Goal: Contribute content

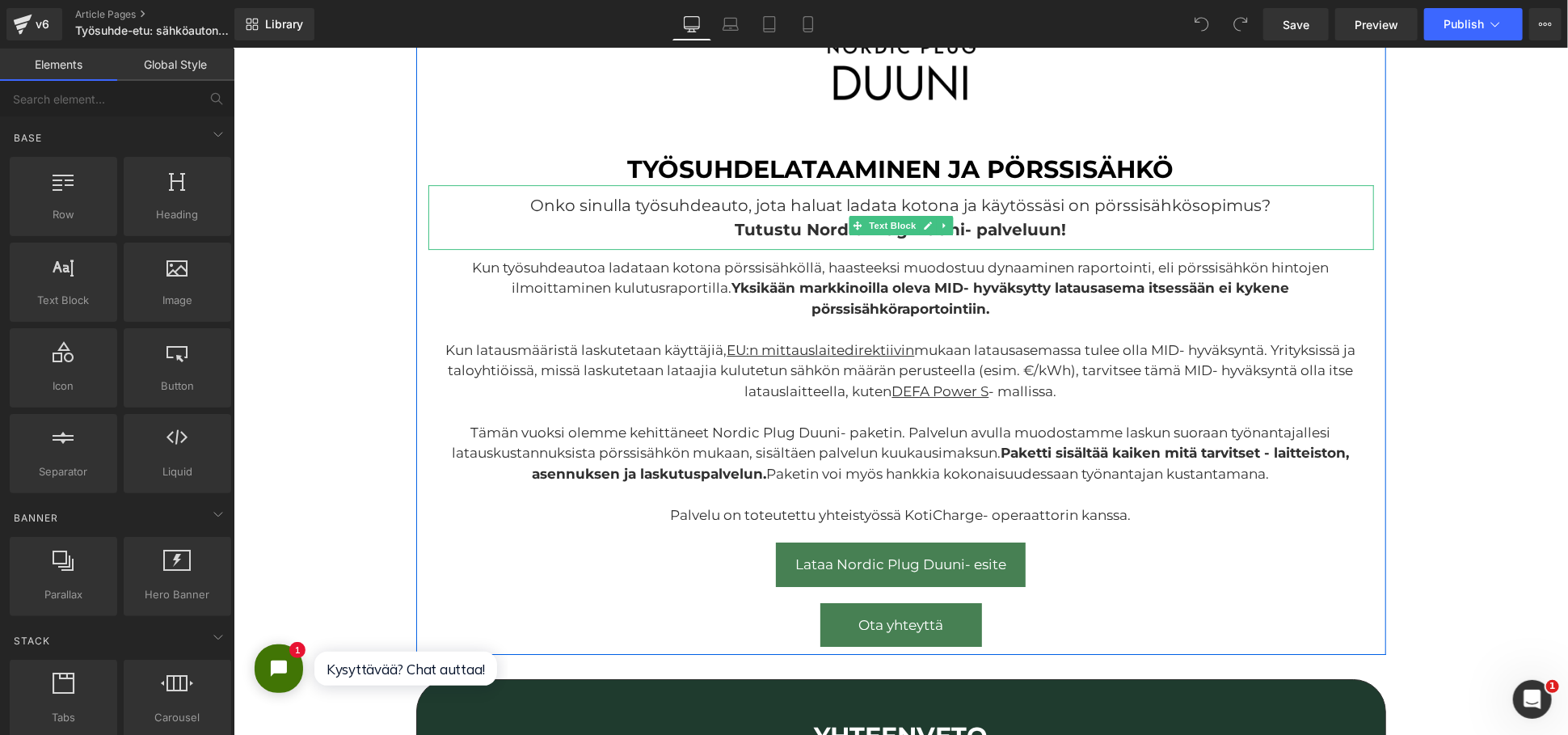
scroll to position [3326, 0]
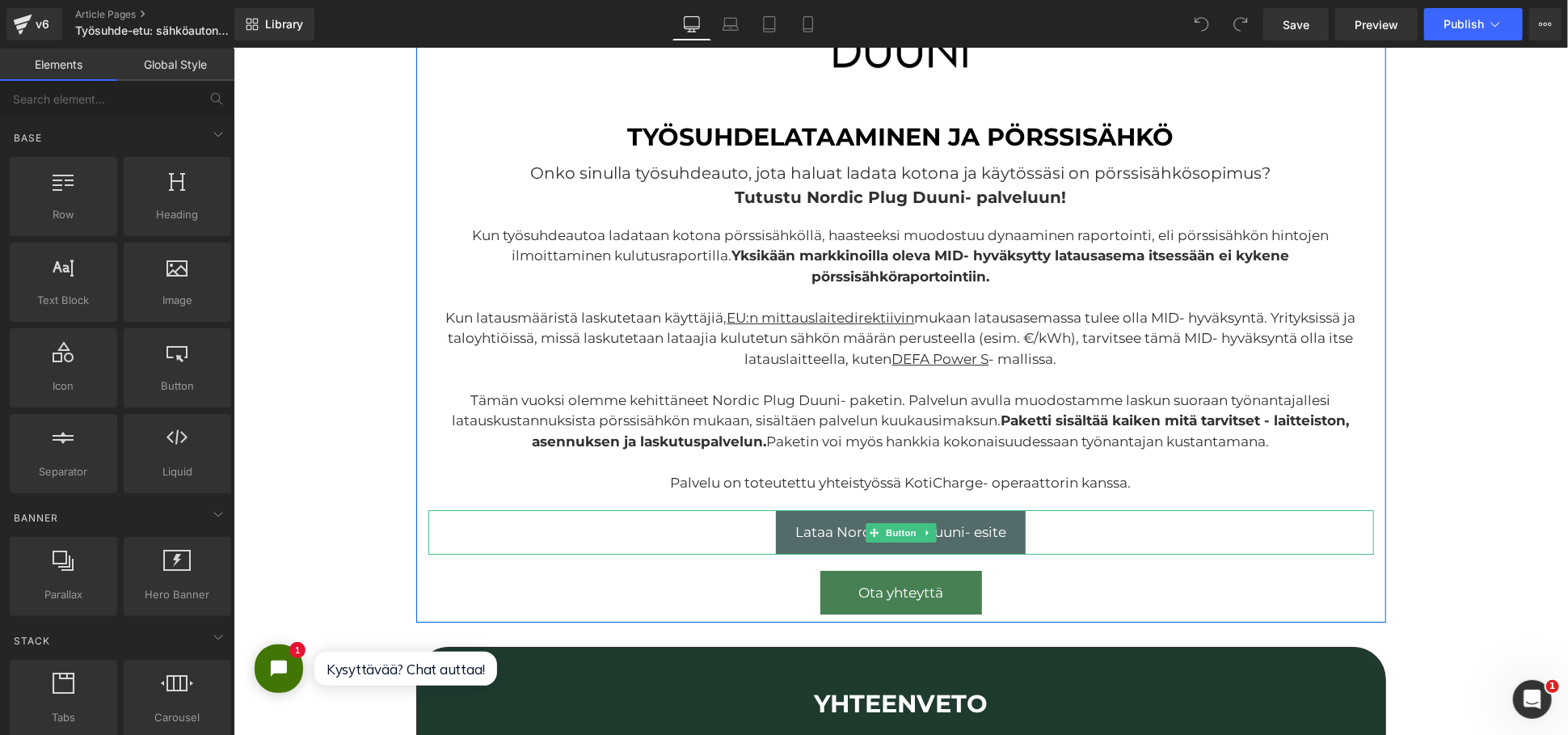
click at [976, 518] on link "Lataa Nordic Plug Duuni- esite" at bounding box center [900, 532] width 250 height 44
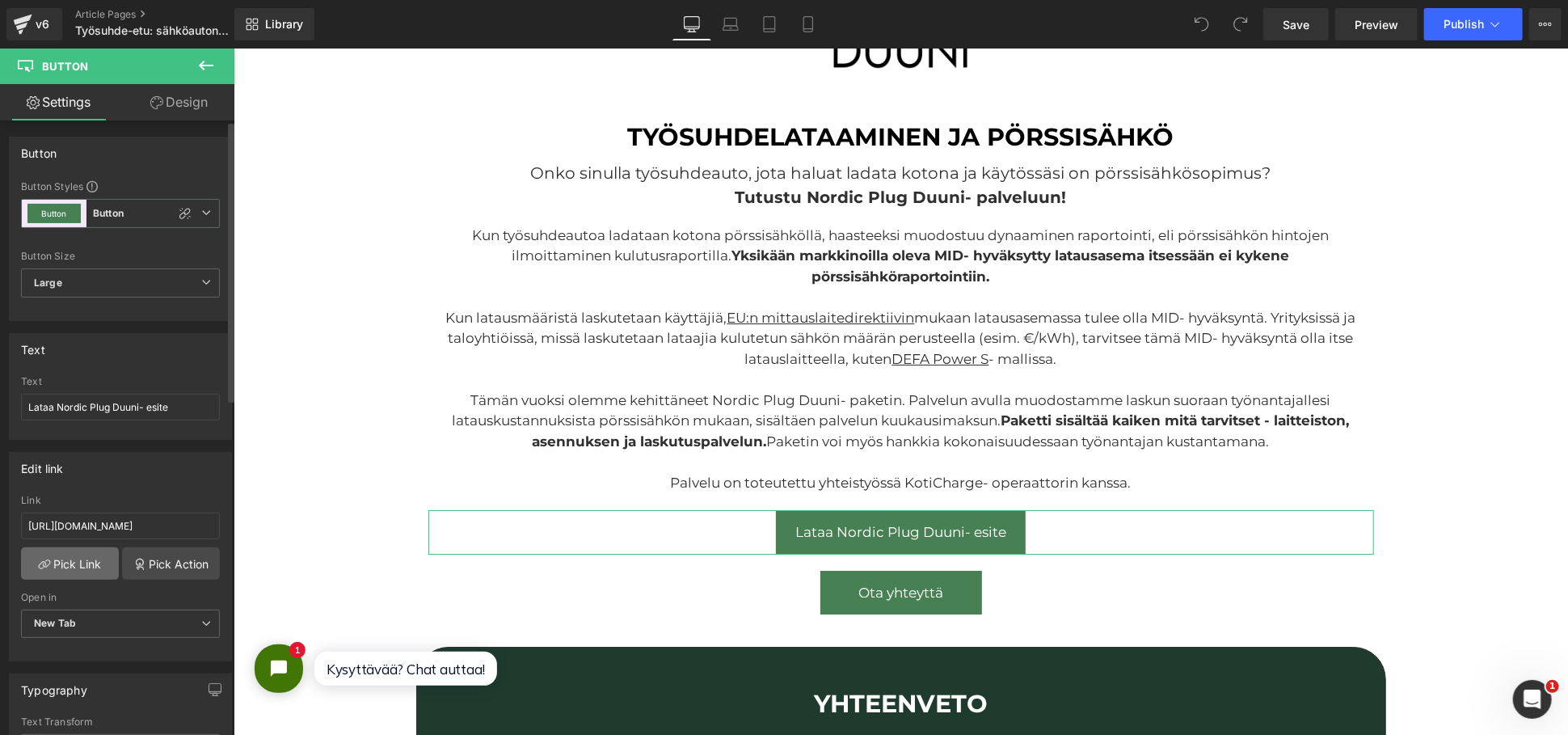
click at [67, 561] on link "Pick Link" at bounding box center [70, 564] width 98 height 32
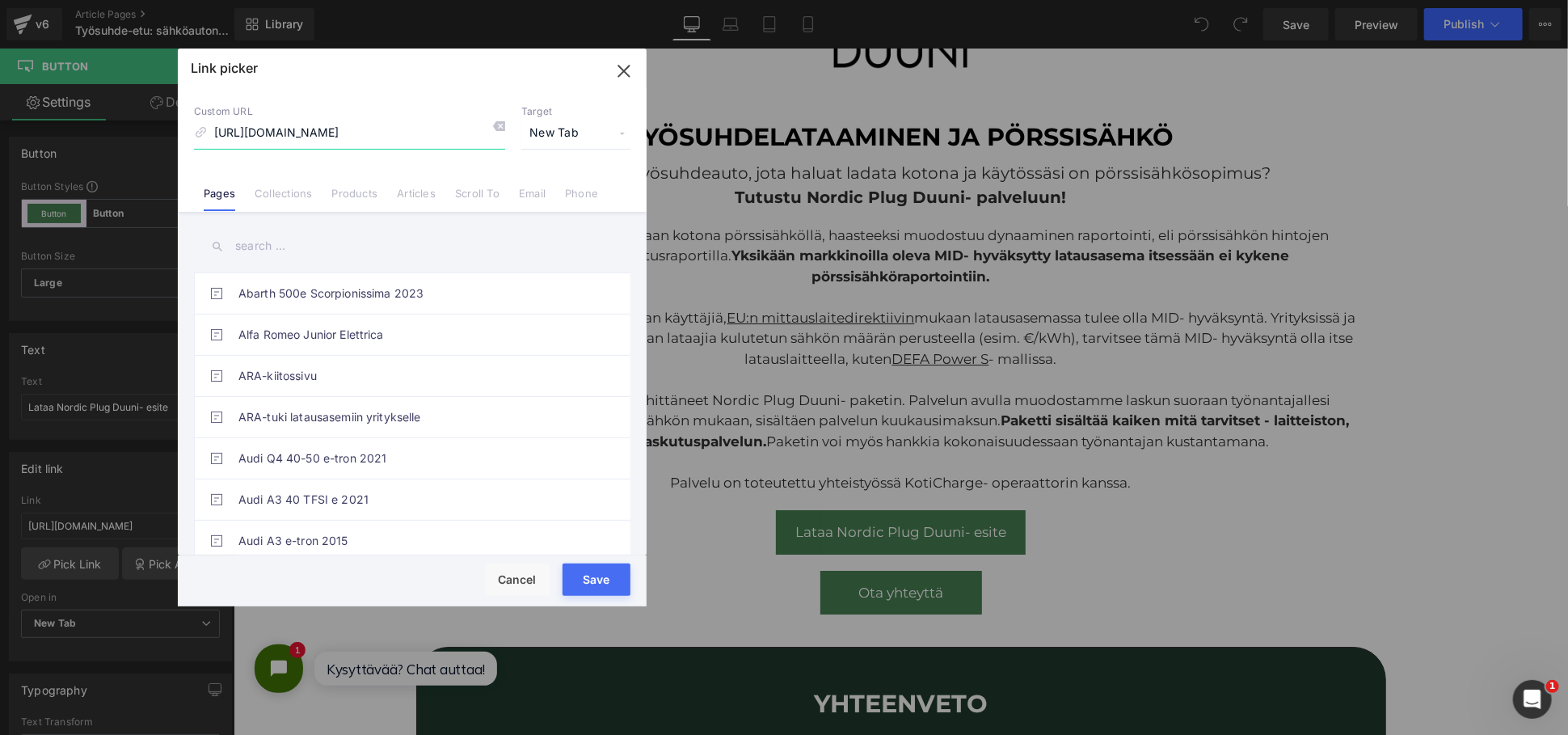
click at [382, 127] on input "[URL][DOMAIN_NAME]" at bounding box center [350, 134] width 311 height 31
paste input "2025.pdf?v=1758886541"
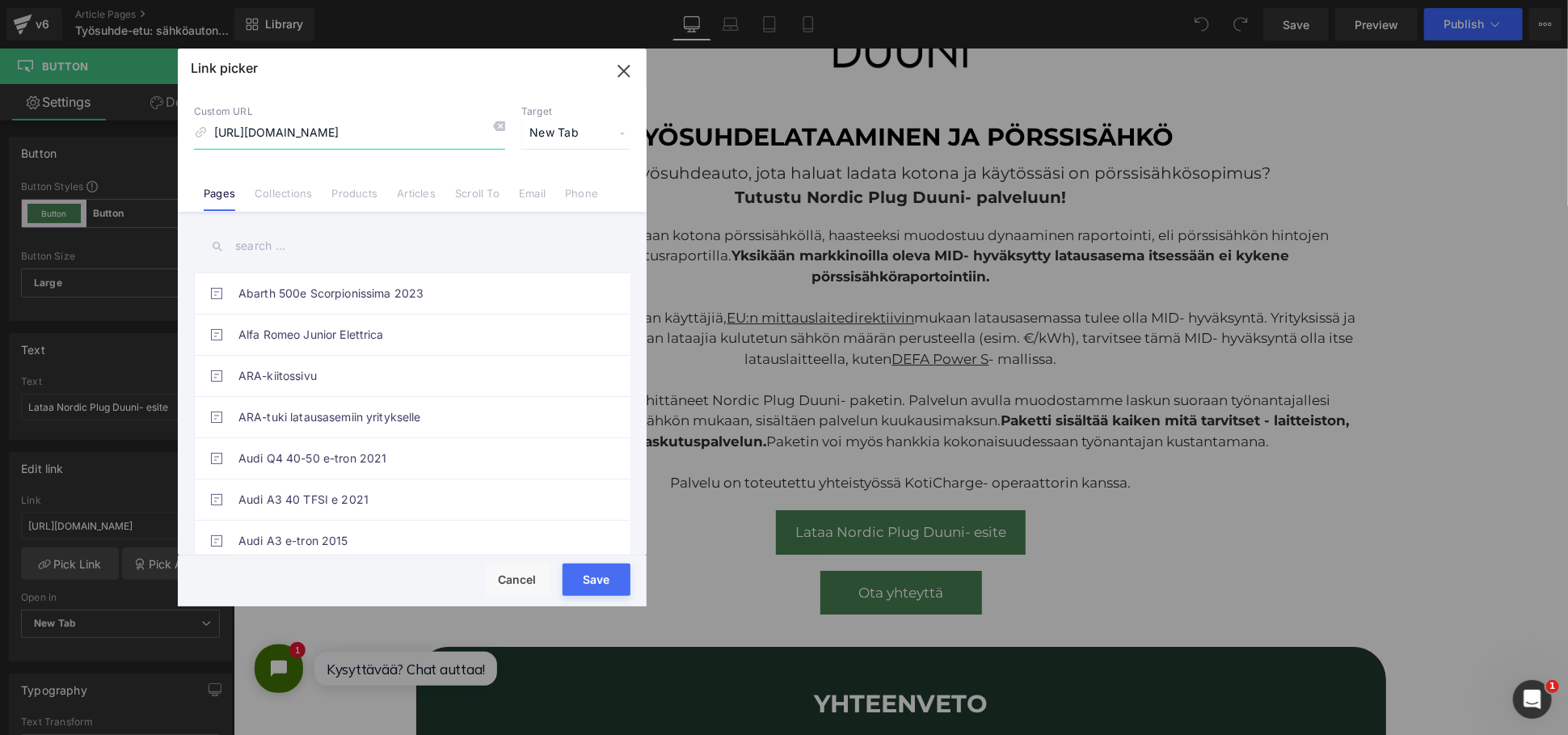
type input "[URL][DOMAIN_NAME]"
click at [594, 576] on button "Save" at bounding box center [596, 579] width 68 height 32
type input "[URL][DOMAIN_NAME]"
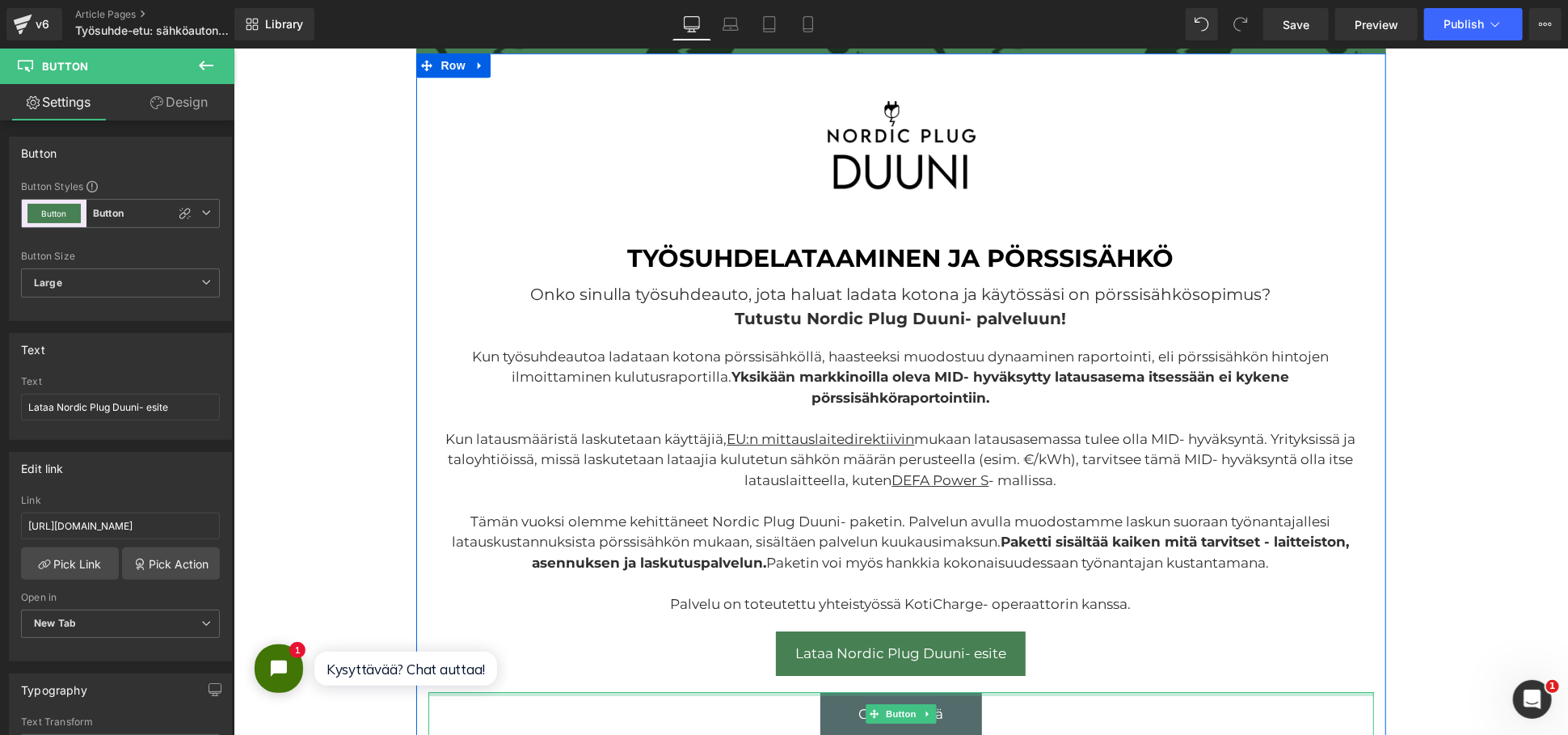
scroll to position [3055, 0]
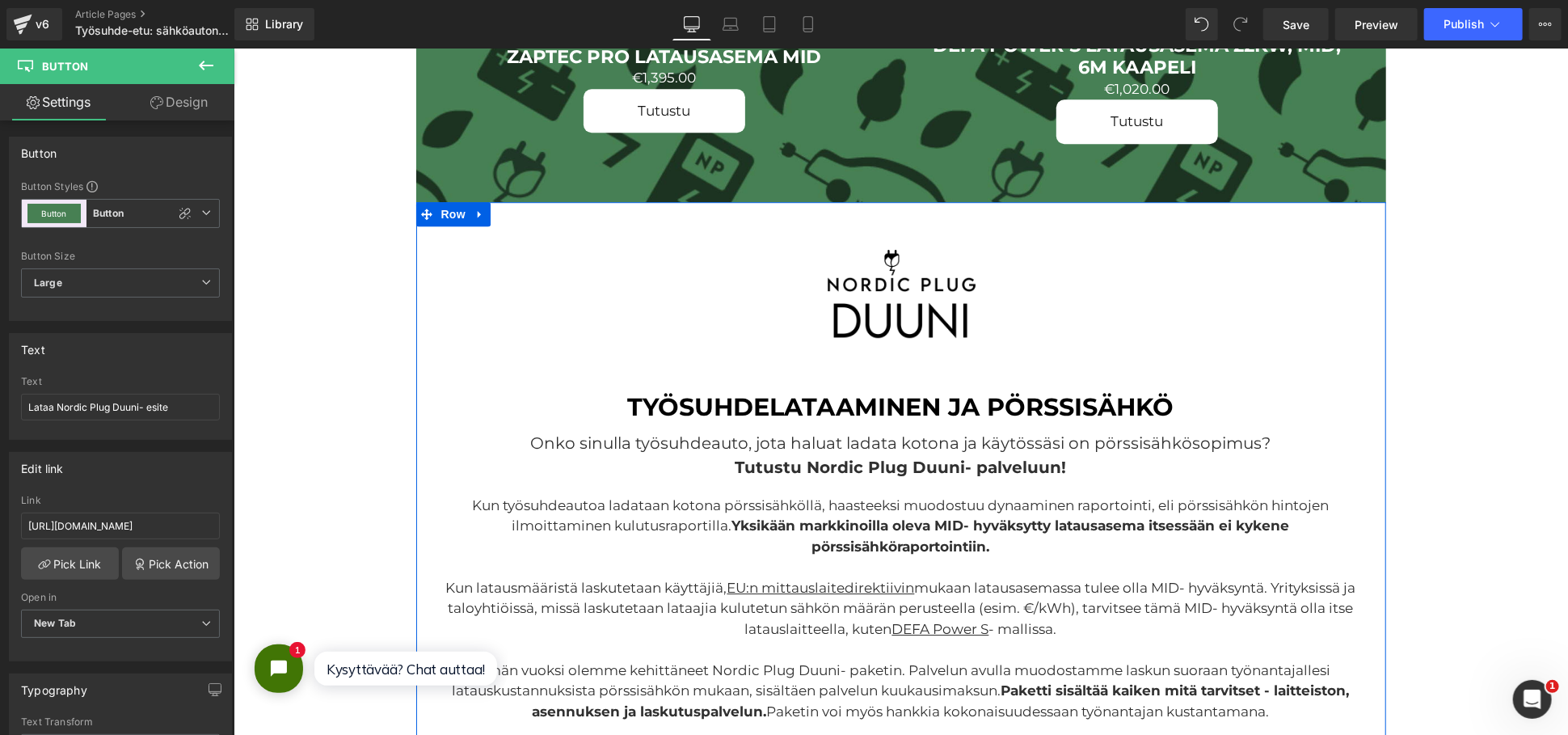
click at [865, 297] on div "Image" at bounding box center [900, 296] width 946 height 190
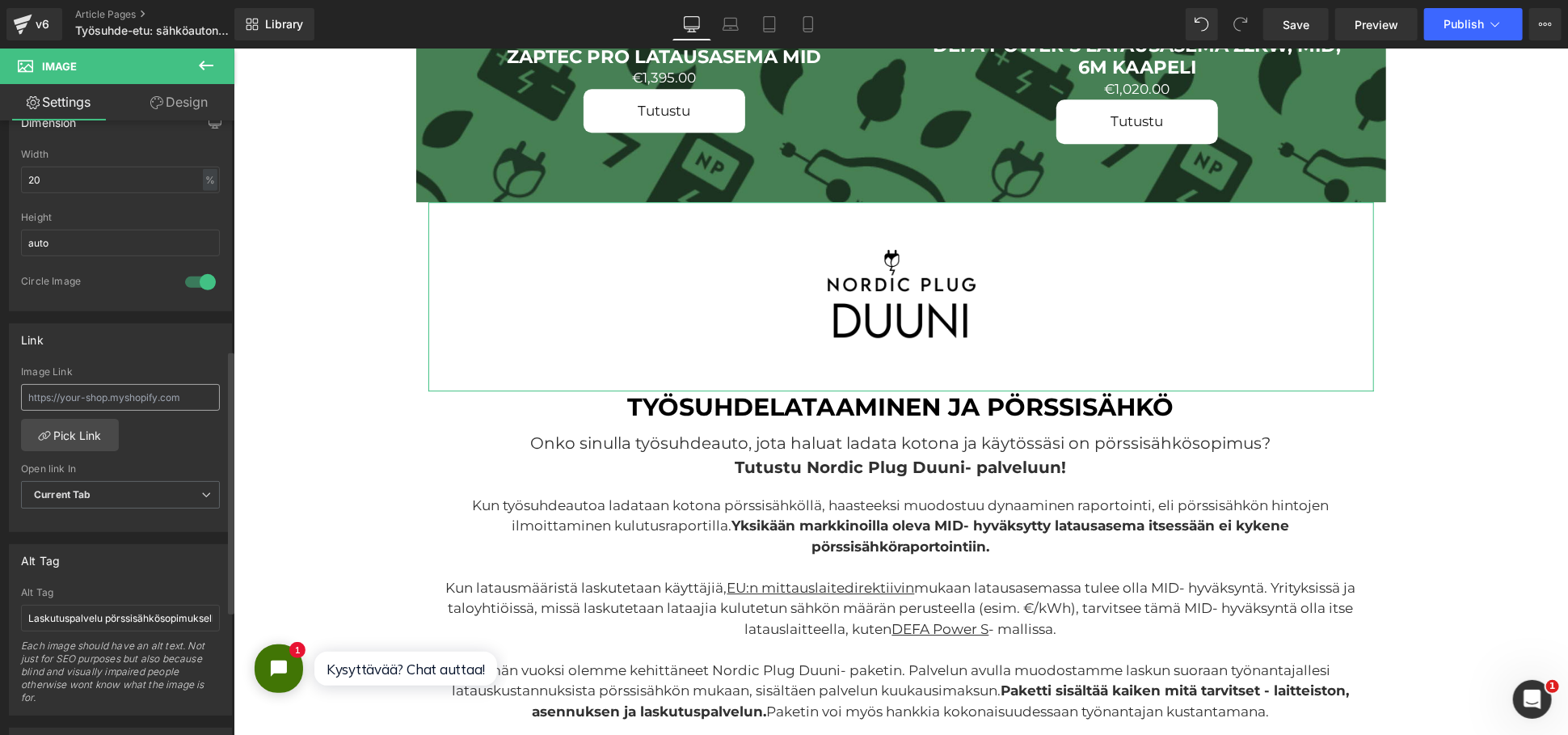
scroll to position [539, 0]
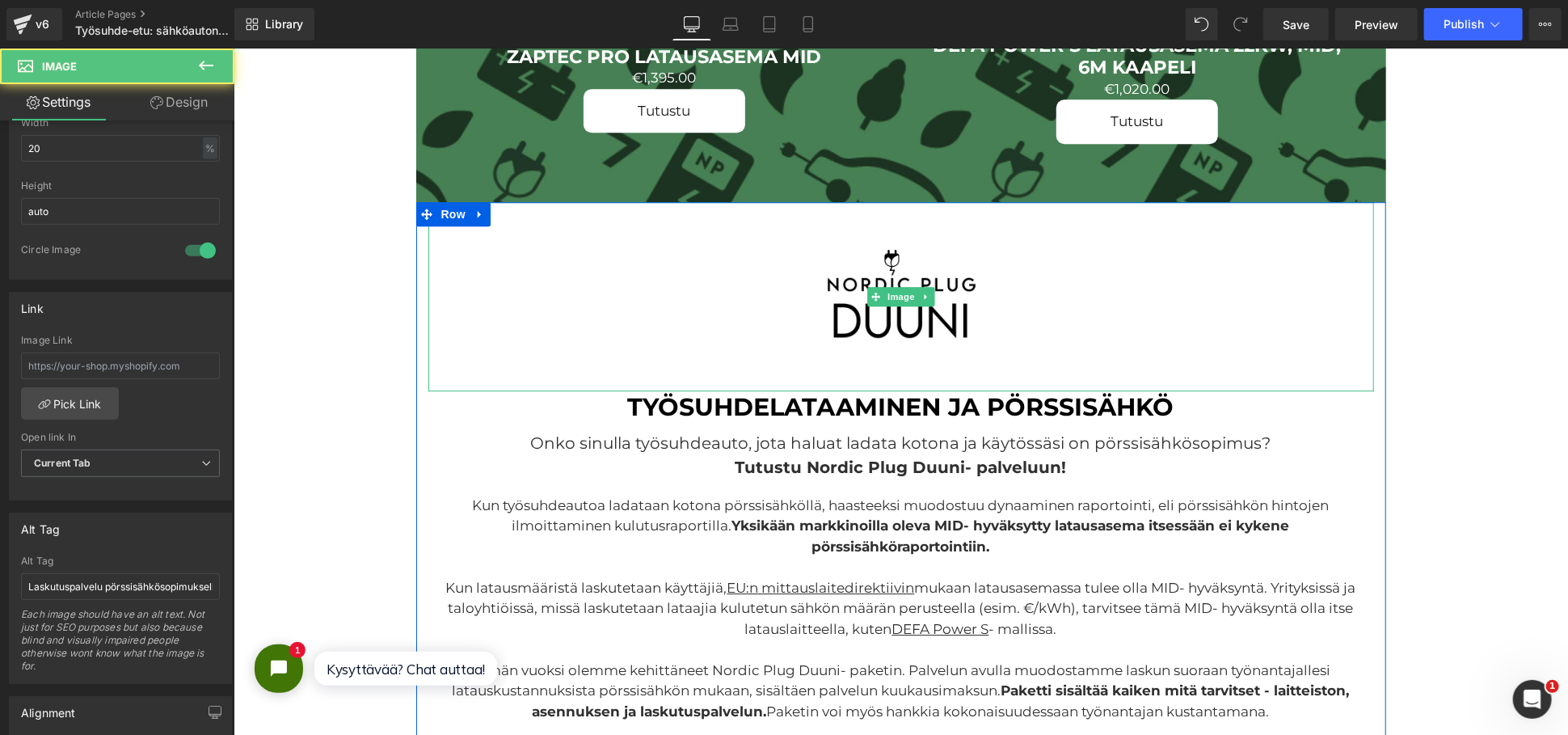
click at [823, 328] on img at bounding box center [900, 296] width 190 height 190
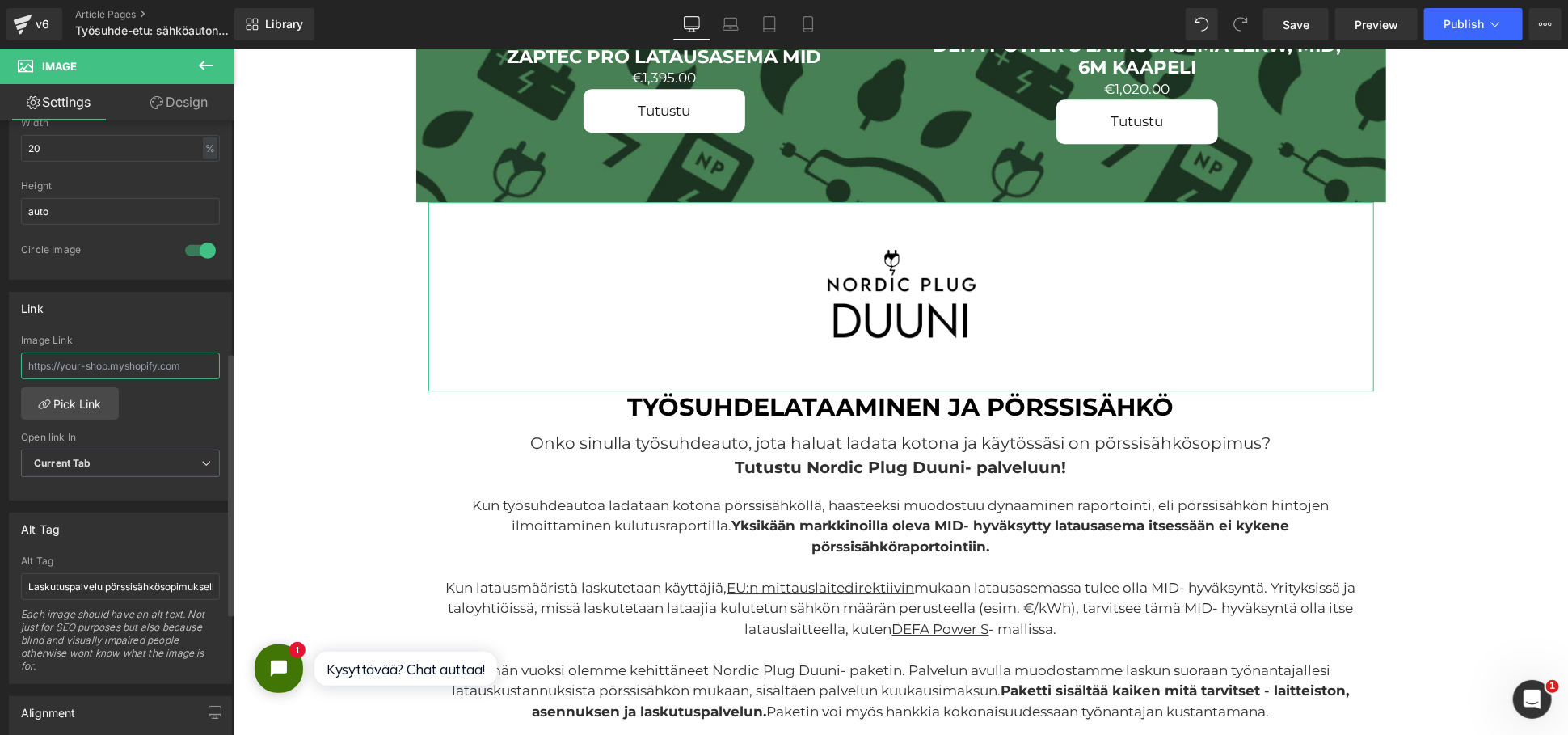
click at [127, 362] on input "text" at bounding box center [120, 366] width 199 height 27
paste input "[URL][DOMAIN_NAME]"
type input "[URL][DOMAIN_NAME]"
click at [104, 466] on span "Current Tab" at bounding box center [120, 464] width 199 height 28
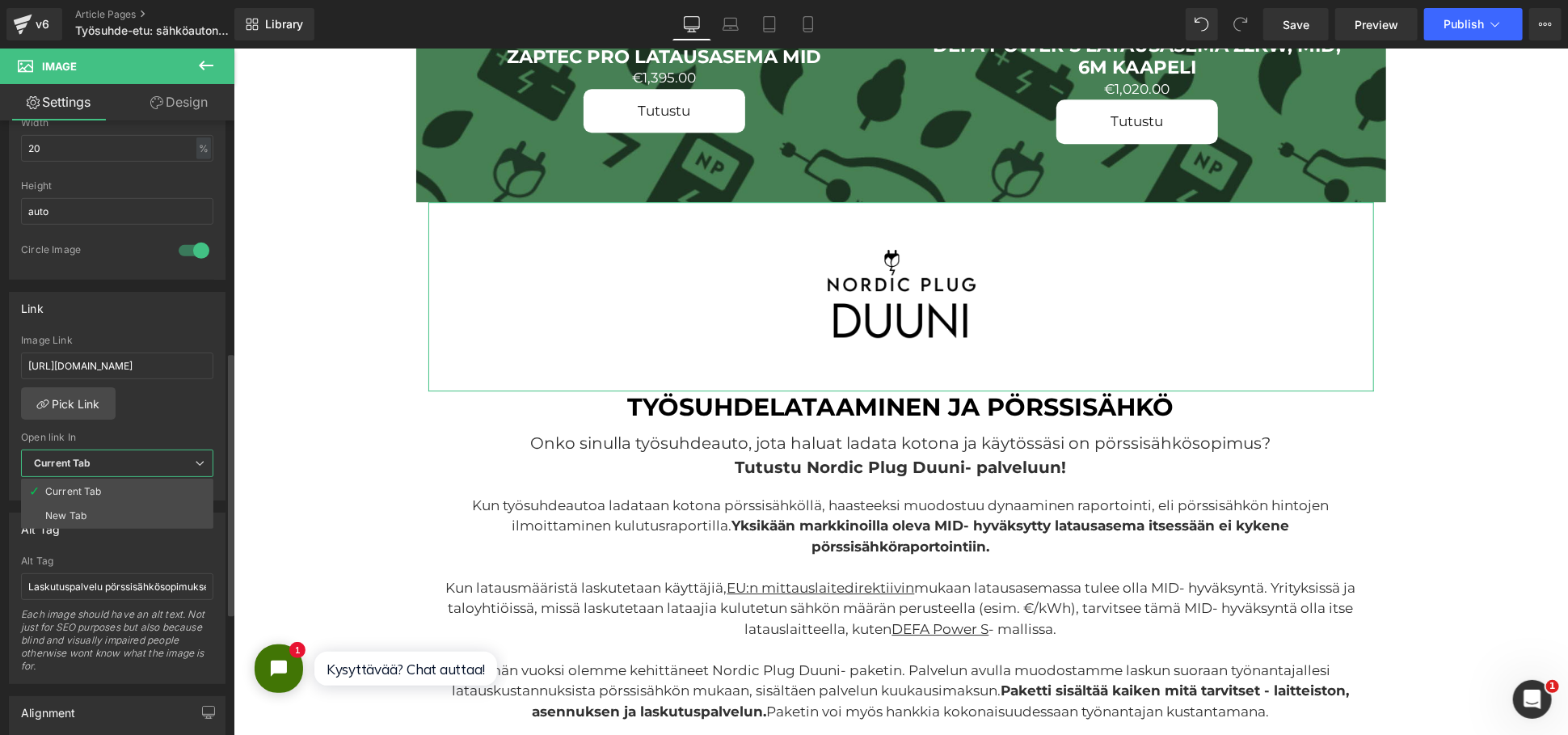
scroll to position [0, 0]
click at [98, 513] on li "New Tab" at bounding box center [117, 516] width 192 height 24
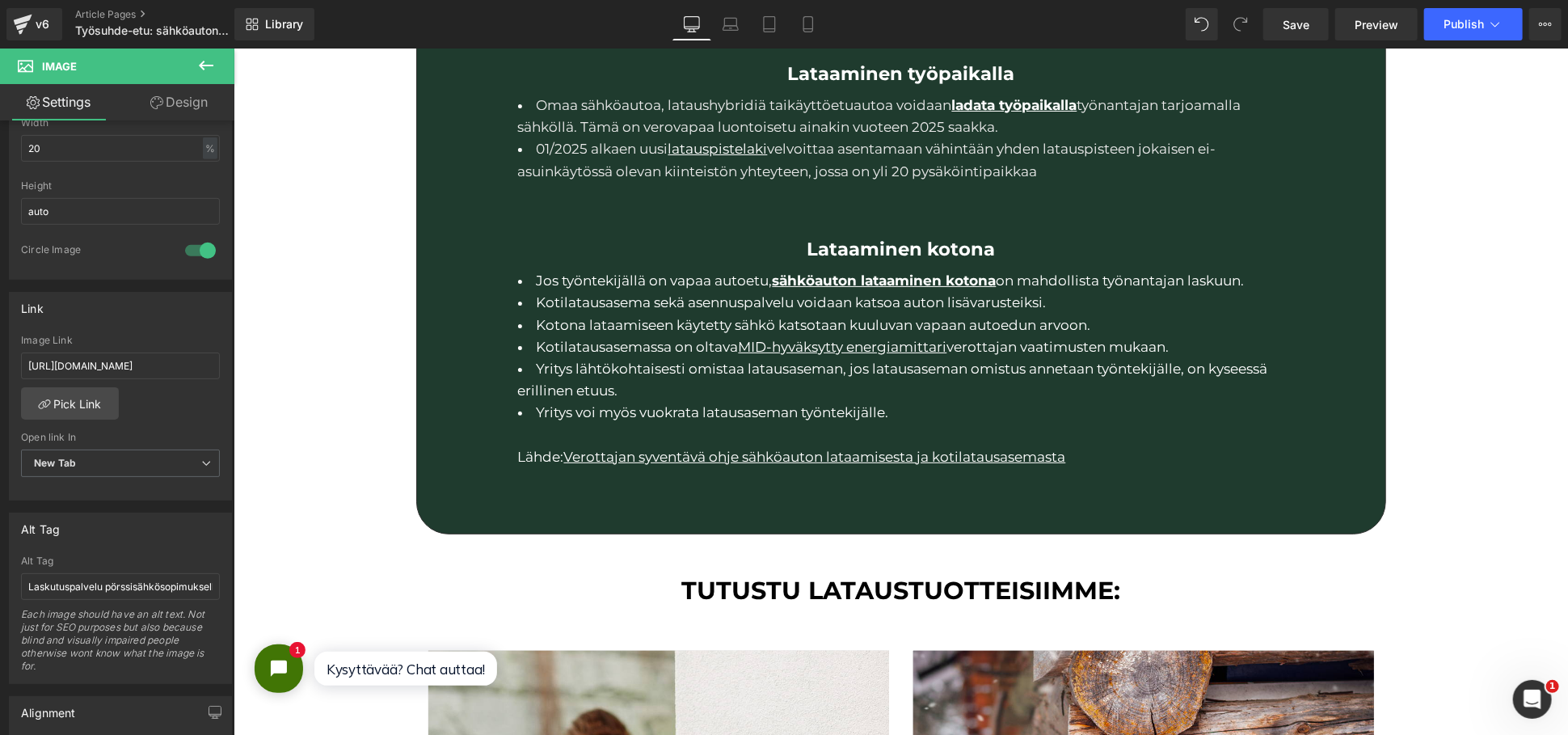
scroll to position [3955, 0]
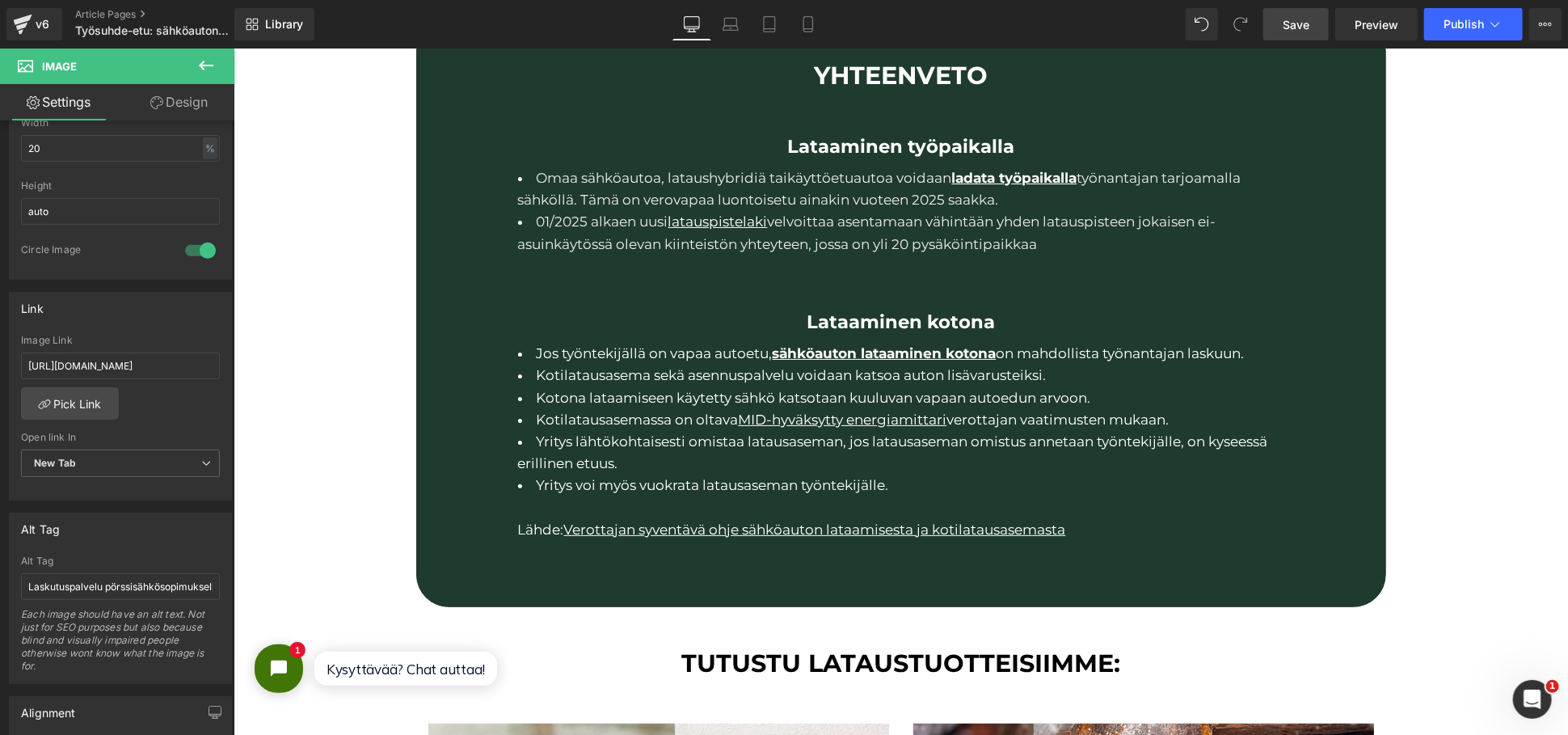
click at [1317, 19] on link "Save" at bounding box center [1296, 24] width 65 height 32
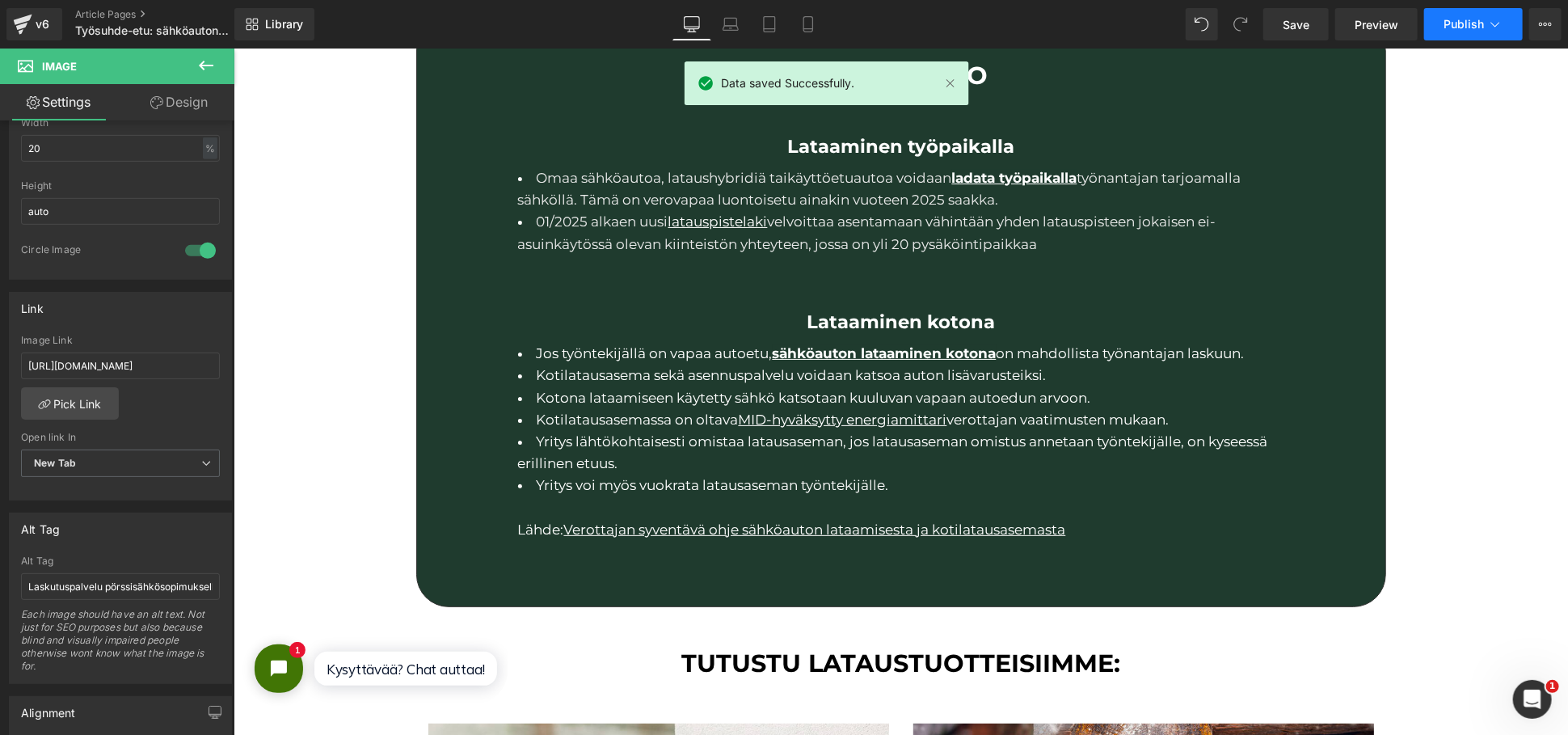
click at [1475, 24] on span "Publish" at bounding box center [1465, 24] width 40 height 13
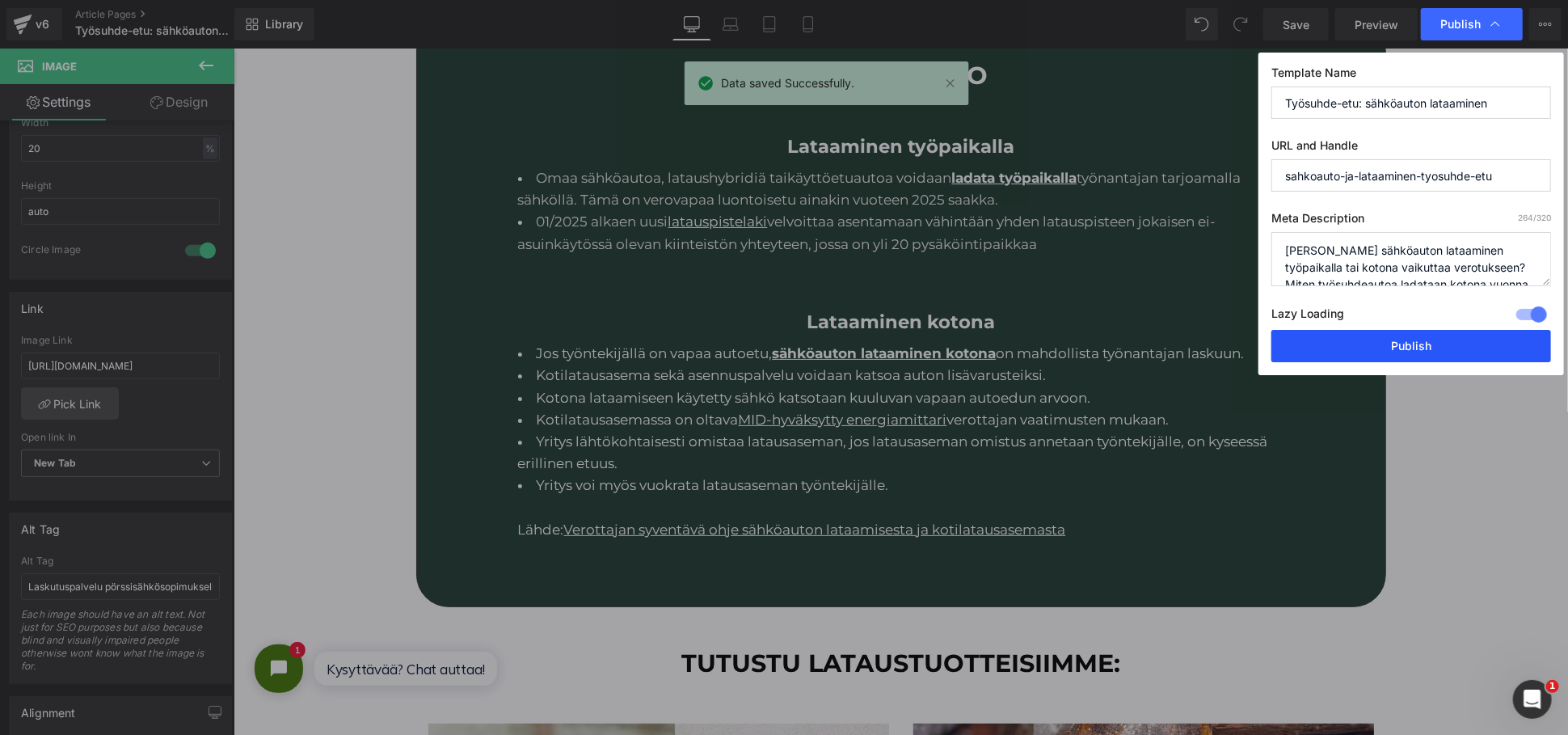
click at [1397, 345] on button "Publish" at bounding box center [1410, 346] width 279 height 32
